Goal: Task Accomplishment & Management: Use online tool/utility

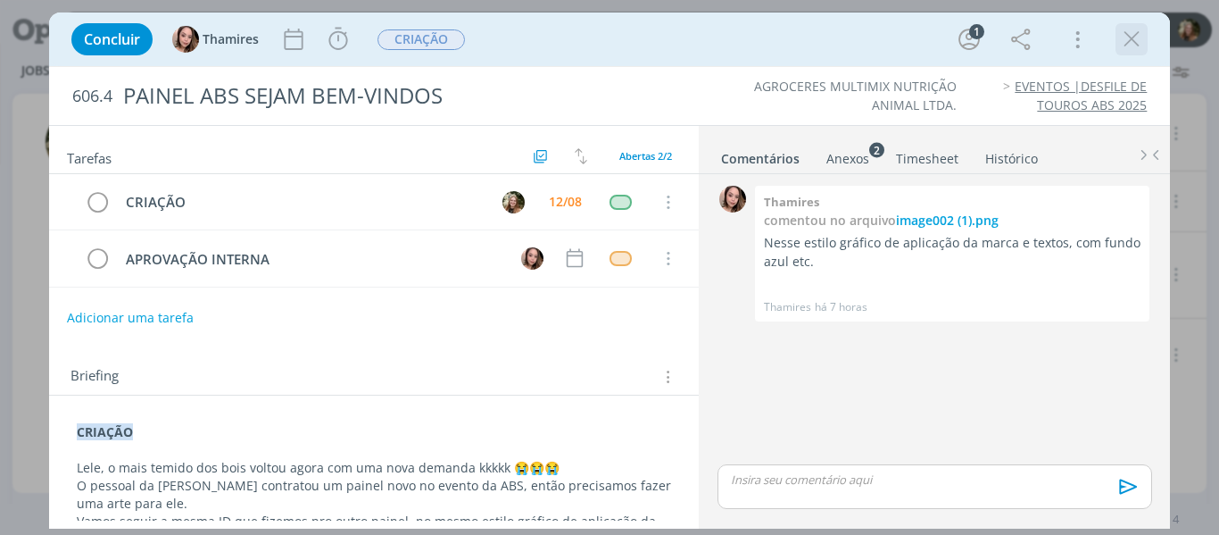
click at [1135, 38] on icon "dialog" at bounding box center [1131, 39] width 27 height 27
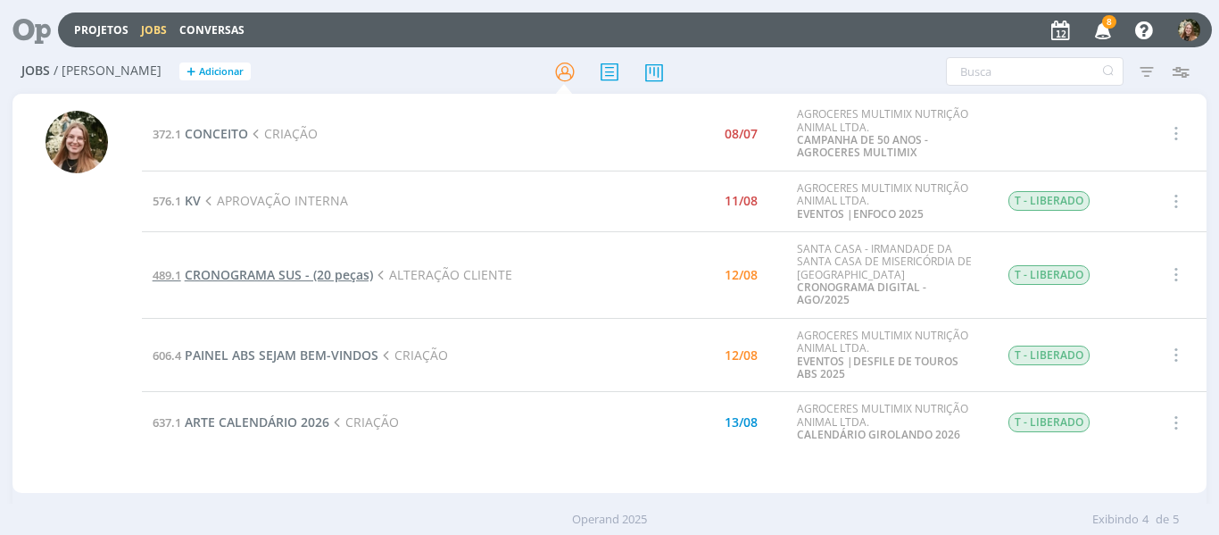
click at [246, 266] on span "CRONOGRAMA SUS - (20 peças)" at bounding box center [279, 274] width 188 height 17
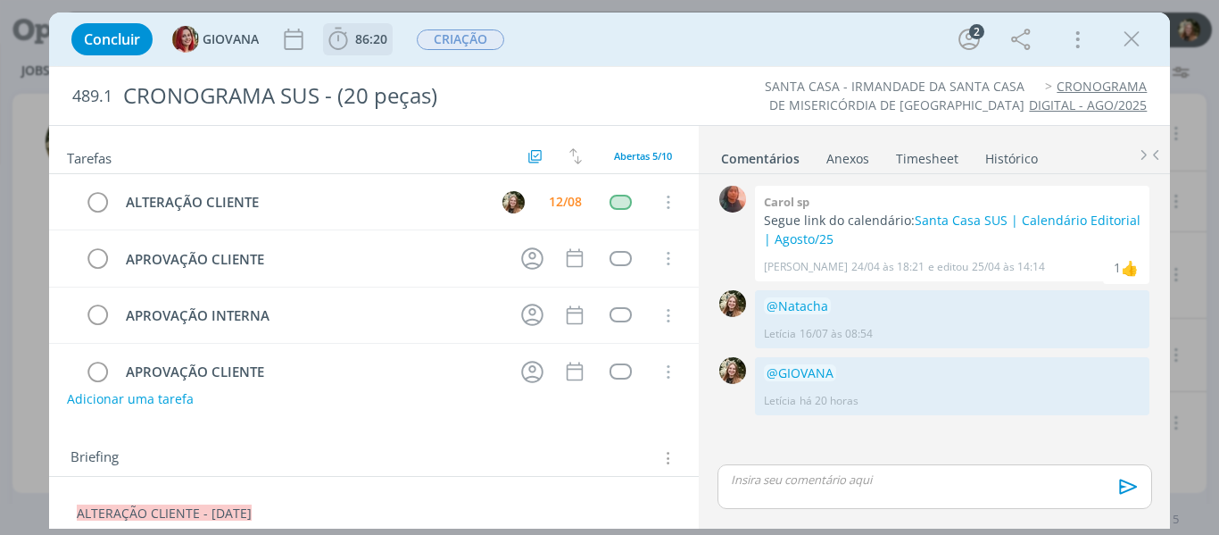
click at [357, 44] on span "86:20" at bounding box center [371, 38] width 32 height 17
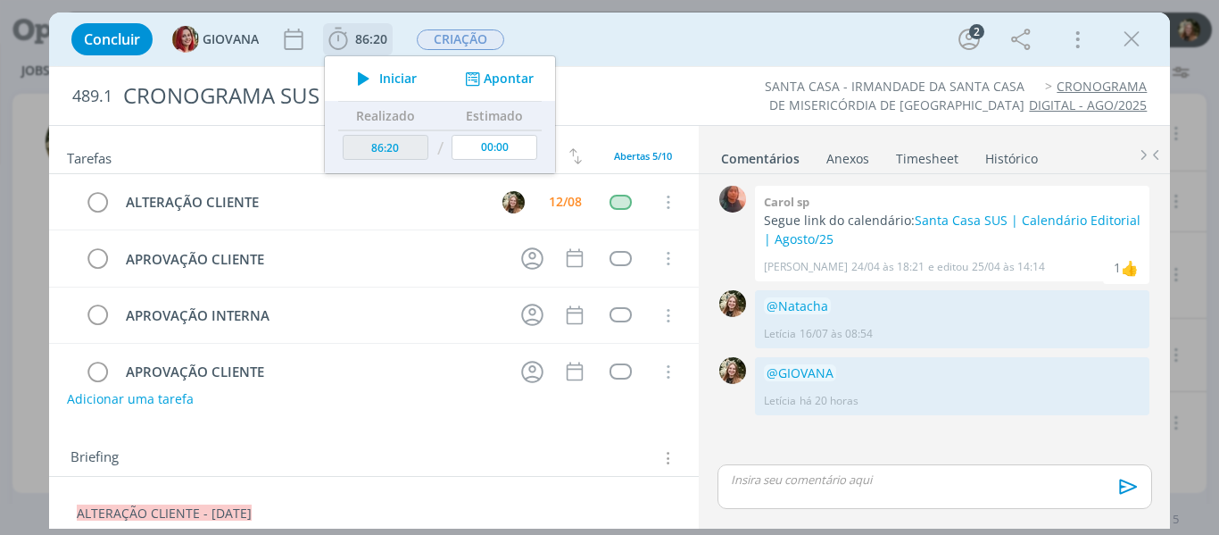
click at [361, 79] on icon "dialog" at bounding box center [363, 78] width 31 height 23
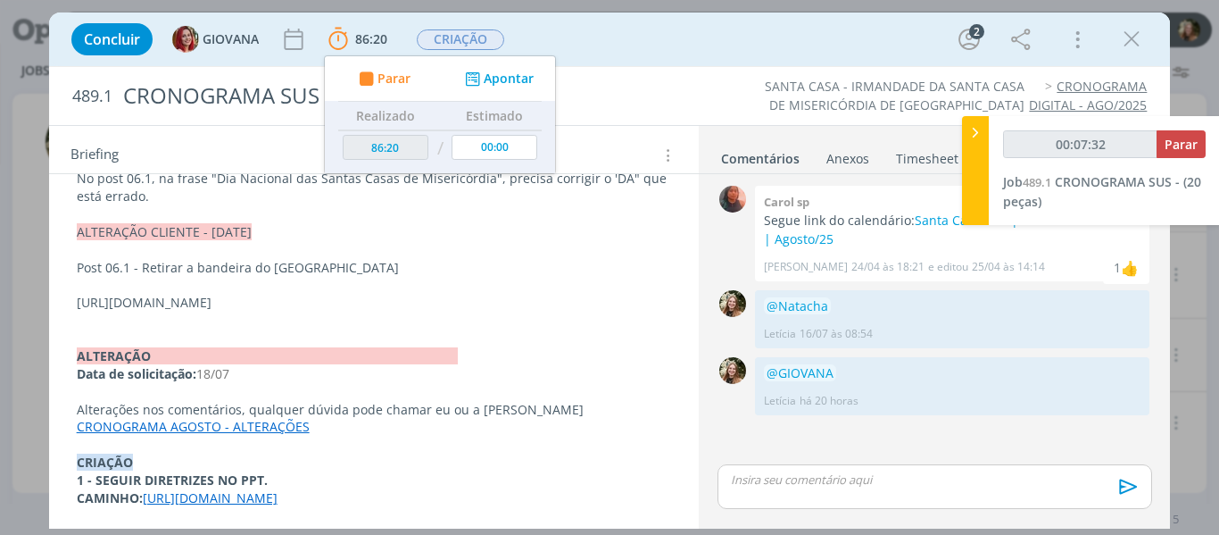
scroll to position [423, 0]
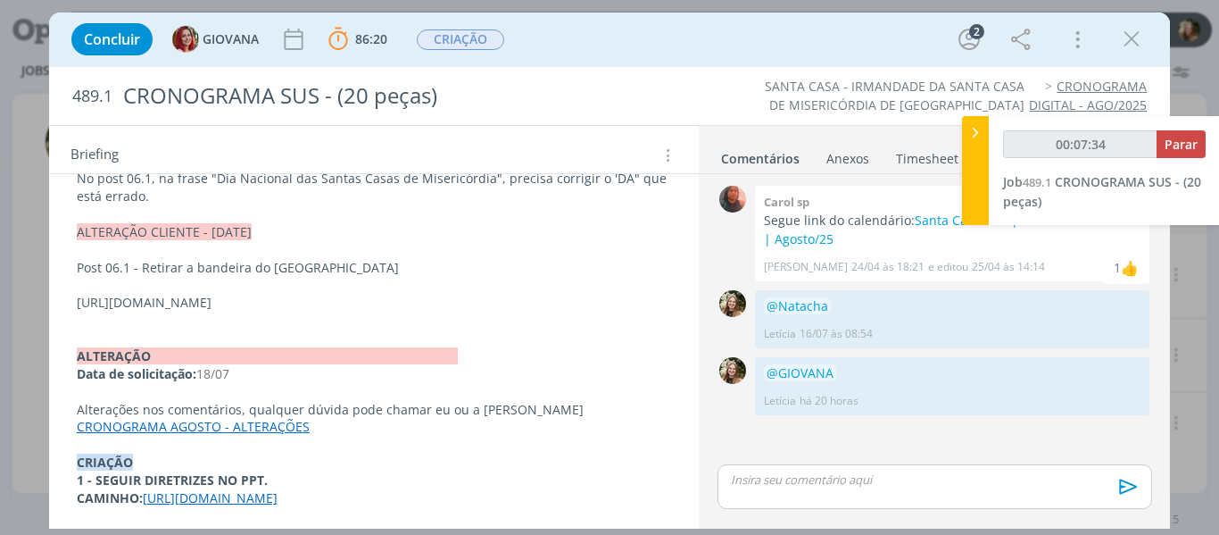
drag, startPoint x: 408, startPoint y: 265, endPoint x: 32, endPoint y: 242, distance: 376.5
click at [32, 242] on div "Concluir GIOVANA 86:20 Parar Apontar Data * [DATE] Horas * 00:00 Tarefa Selecio…" at bounding box center [609, 267] width 1219 height 535
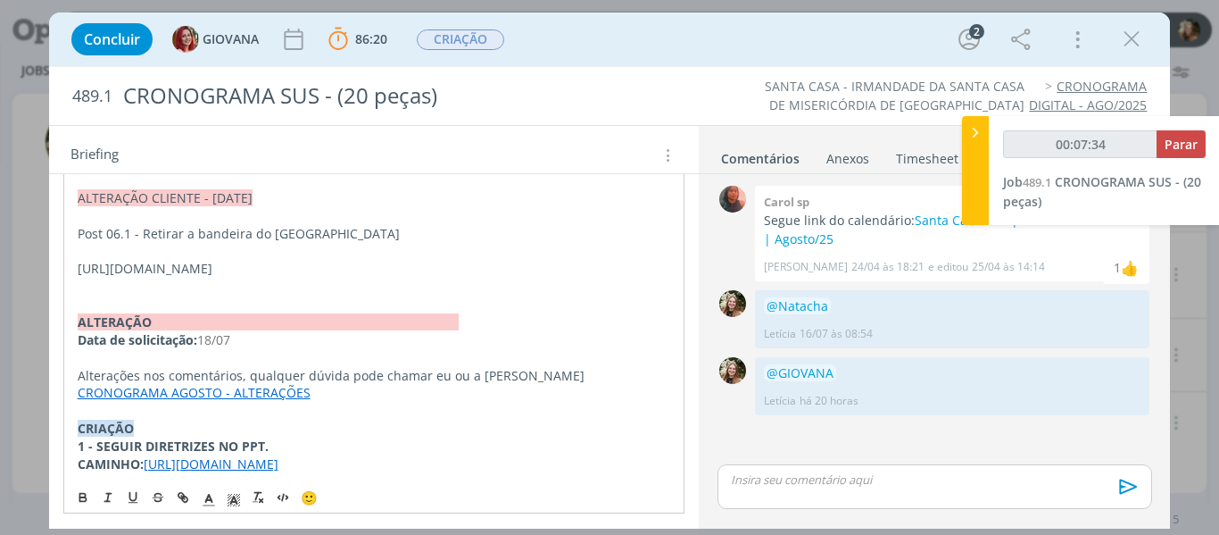
copy p "[URL][DOMAIN_NAME]"
type input "00:08:10"
click at [1175, 146] on span "Parar" at bounding box center [1181, 144] width 33 height 17
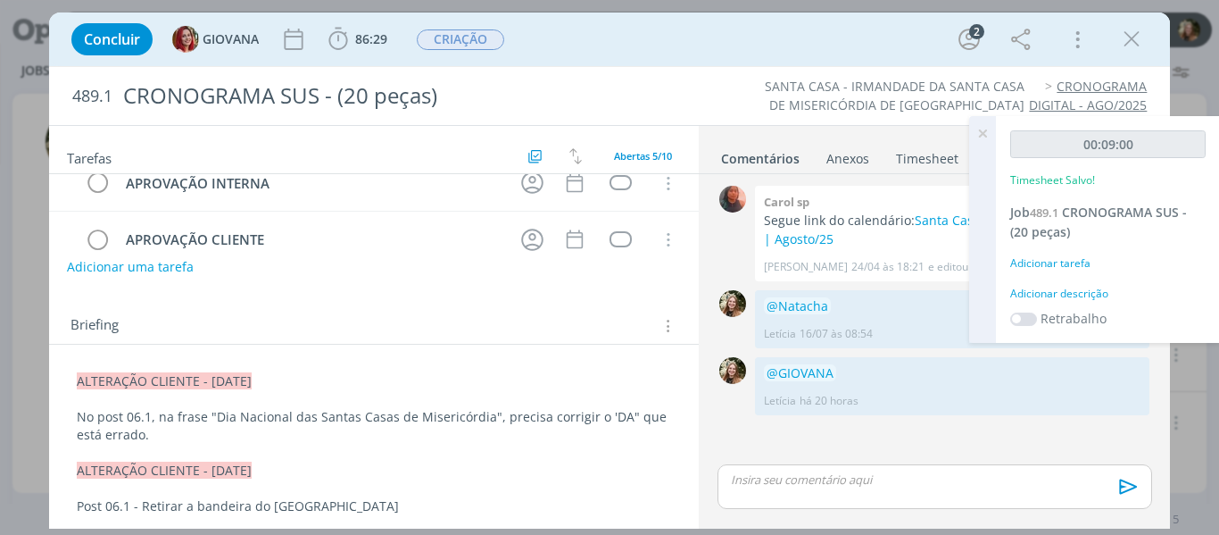
scroll to position [0, 0]
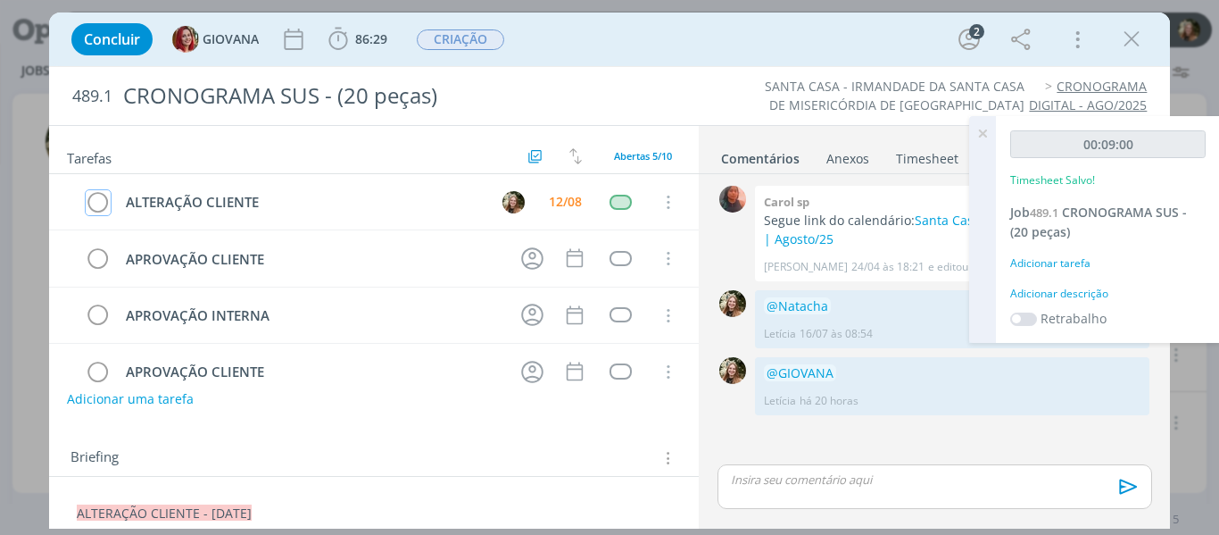
drag, startPoint x: 95, startPoint y: 209, endPoint x: 134, endPoint y: 167, distance: 56.9
click at [95, 209] on icon "dialog" at bounding box center [98, 202] width 25 height 27
click at [469, 41] on span "CRIAÇÃO" at bounding box center [460, 39] width 87 height 21
click at [474, 46] on span "CRIAÇÃO" at bounding box center [460, 39] width 87 height 21
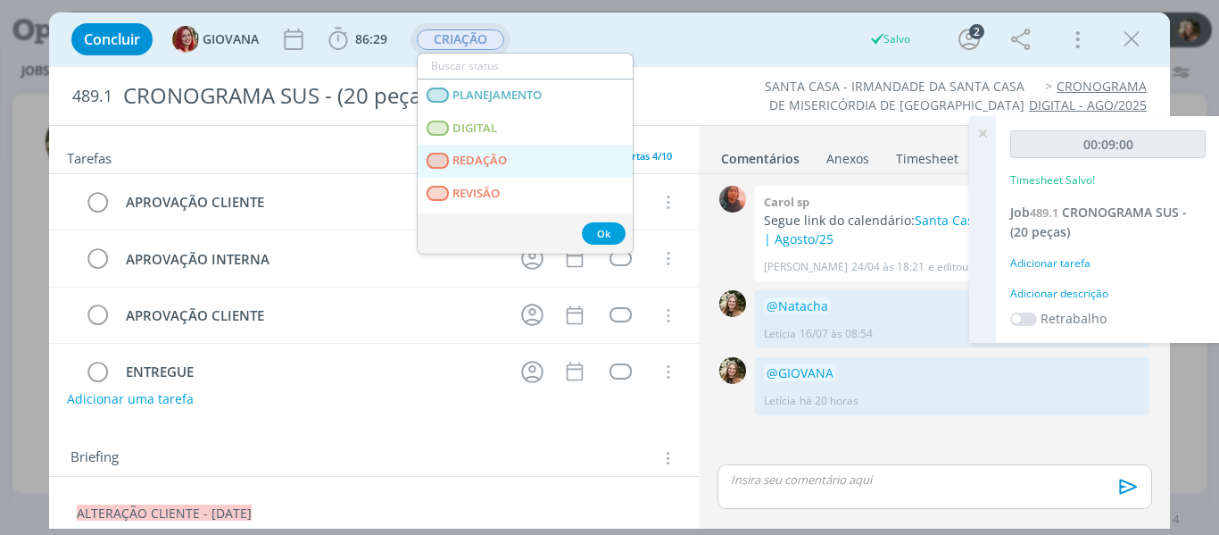
scroll to position [179, 0]
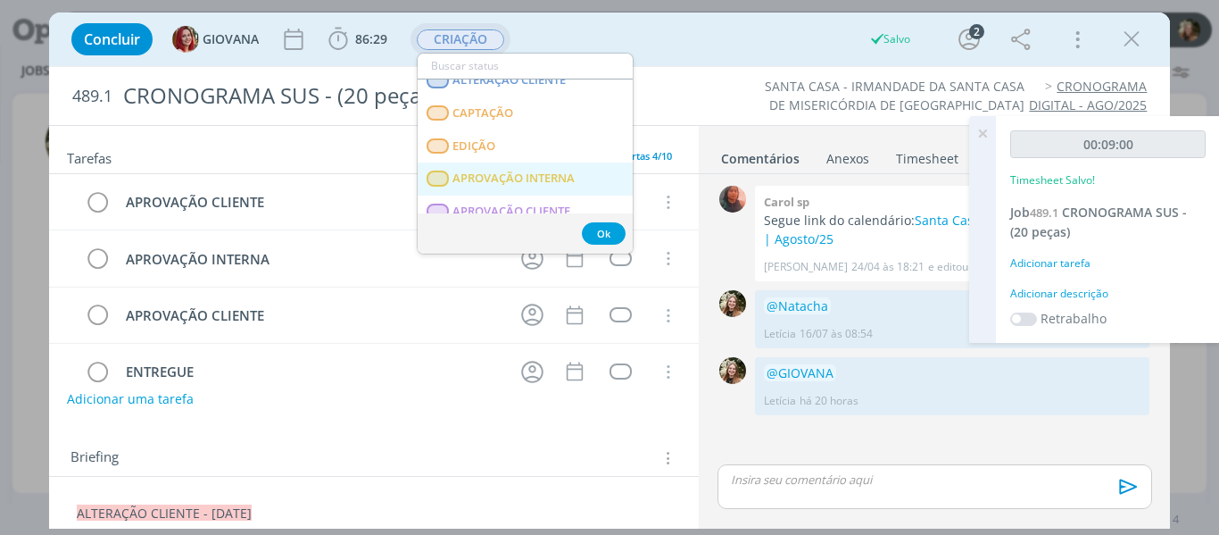
click at [526, 183] on span "APROVAÇÃO INTERNA" at bounding box center [513, 178] width 122 height 14
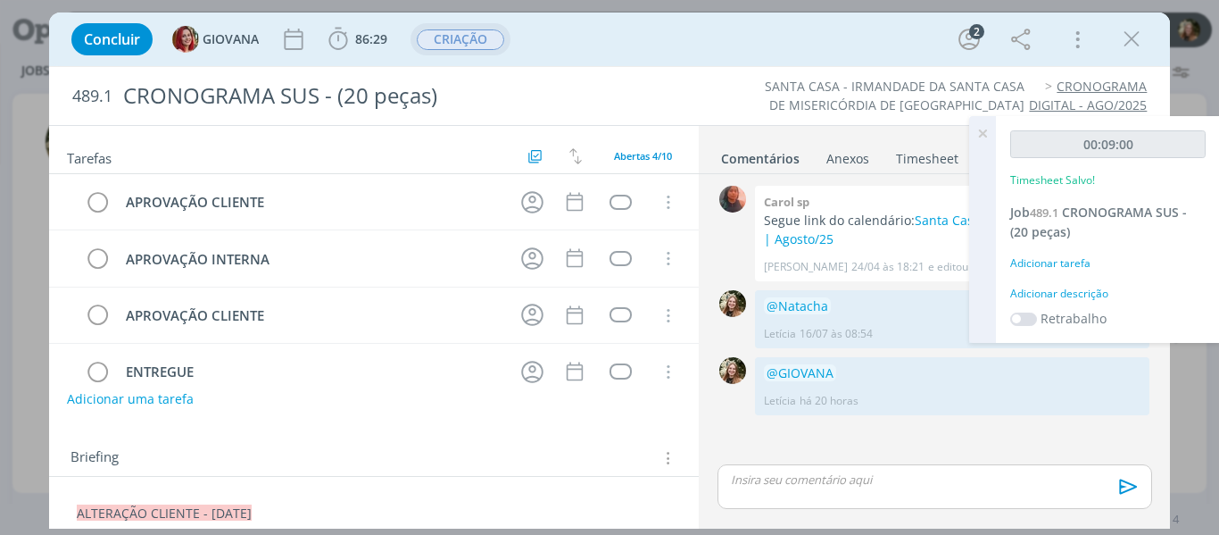
click at [858, 477] on p "dialog" at bounding box center [934, 479] width 405 height 16
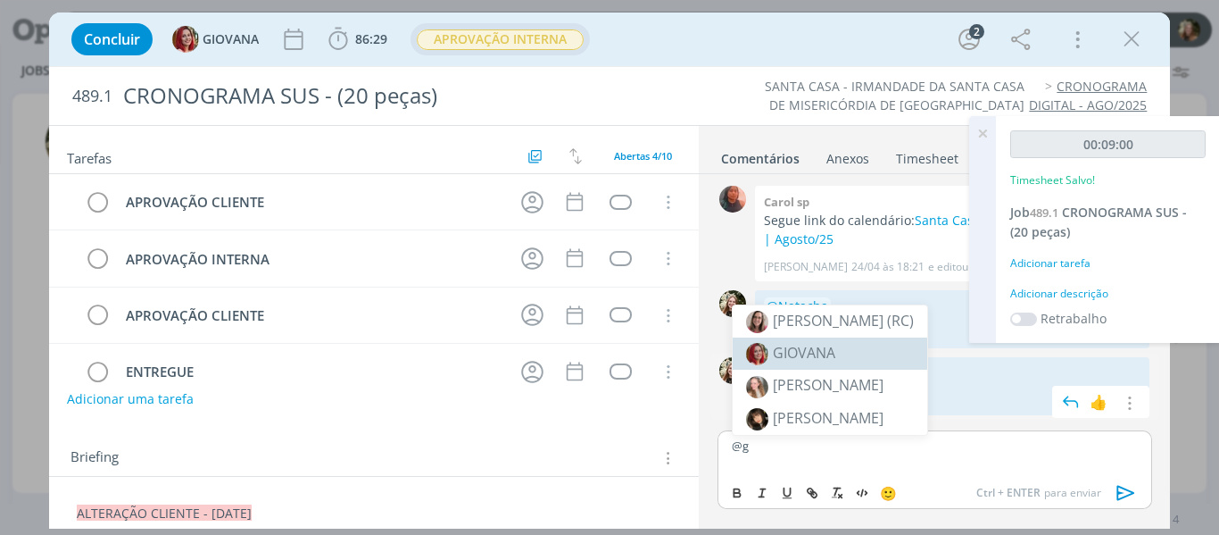
click at [862, 355] on li "GIOVANA" at bounding box center [830, 353] width 195 height 32
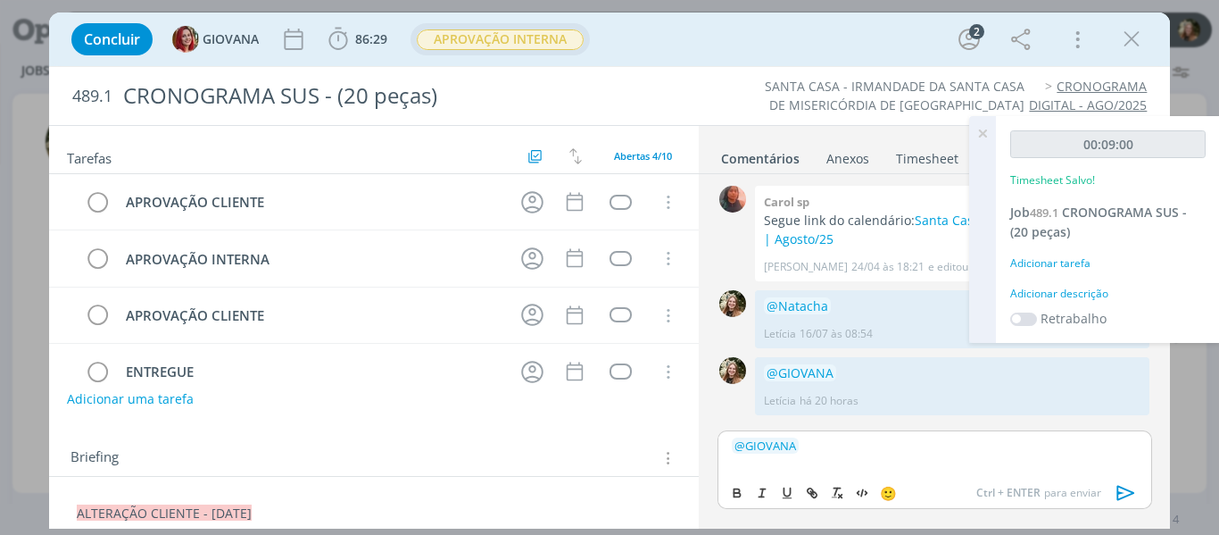
click at [1121, 493] on icon "dialog" at bounding box center [1126, 493] width 18 height 15
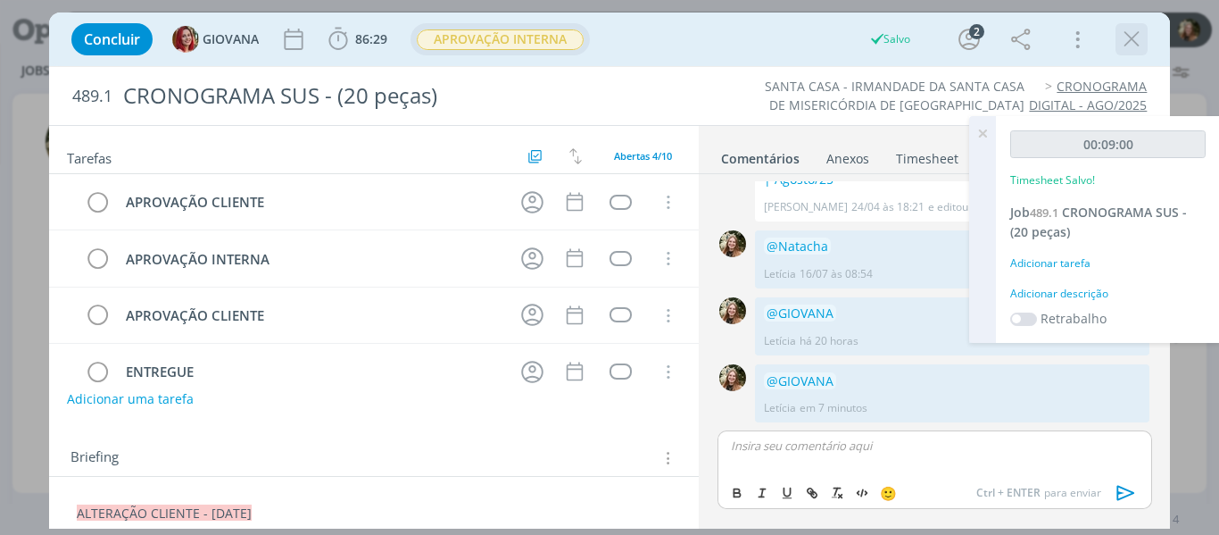
click at [1133, 29] on icon "dialog" at bounding box center [1131, 39] width 27 height 27
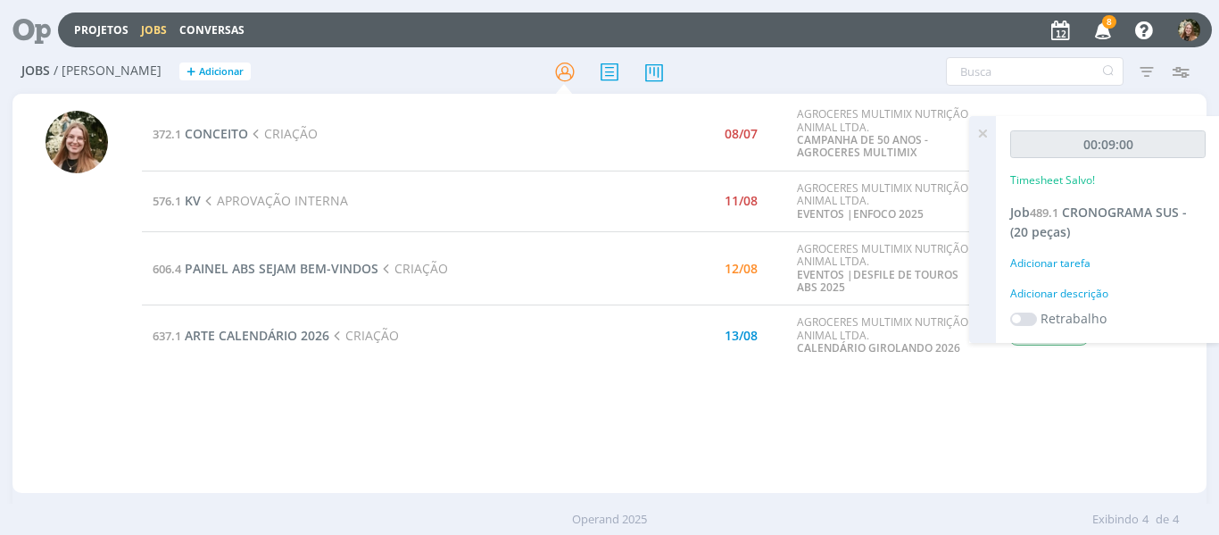
click at [976, 139] on icon at bounding box center [983, 133] width 32 height 35
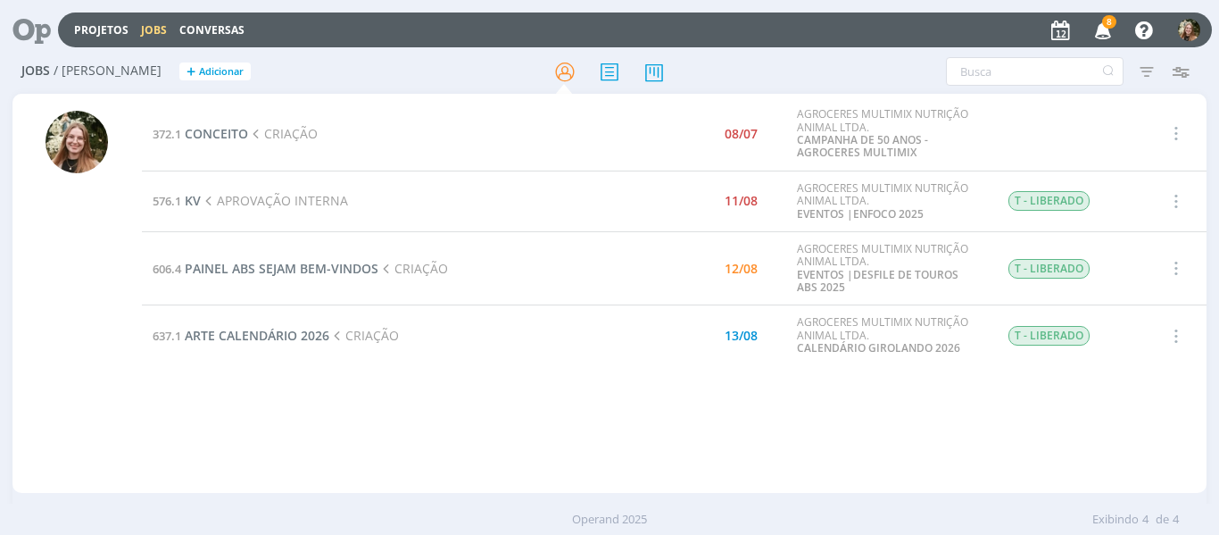
click at [1102, 35] on icon "button" at bounding box center [1103, 29] width 31 height 30
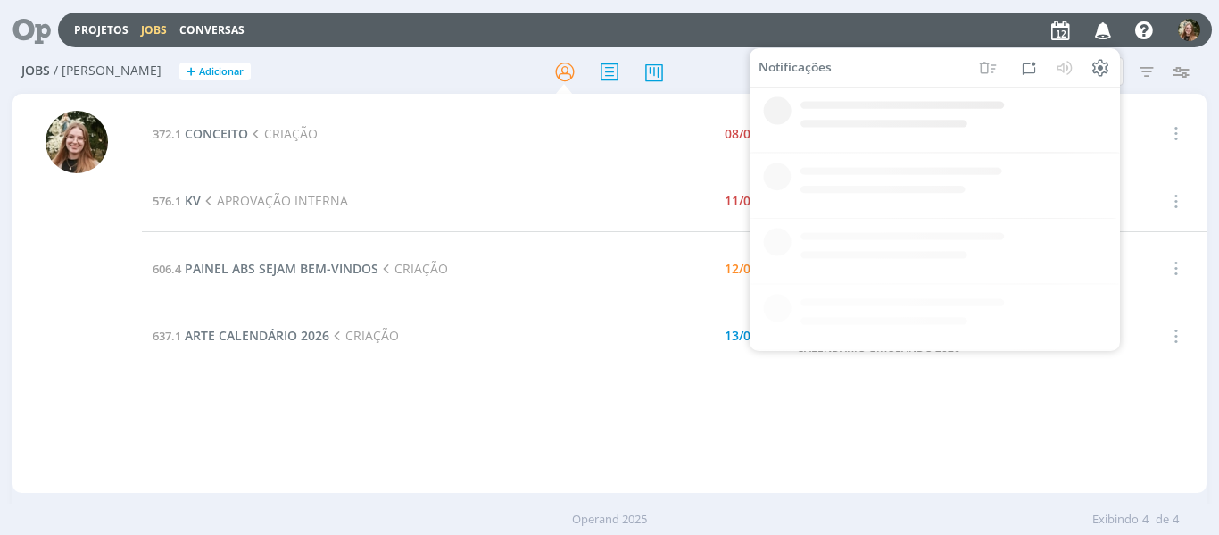
drag, startPoint x: 1101, startPoint y: 32, endPoint x: 1103, endPoint y: 22, distance: 10.0
click at [1100, 33] on icon "button" at bounding box center [1103, 29] width 31 height 30
